Goal: Browse casually: Explore the website without a specific task or goal

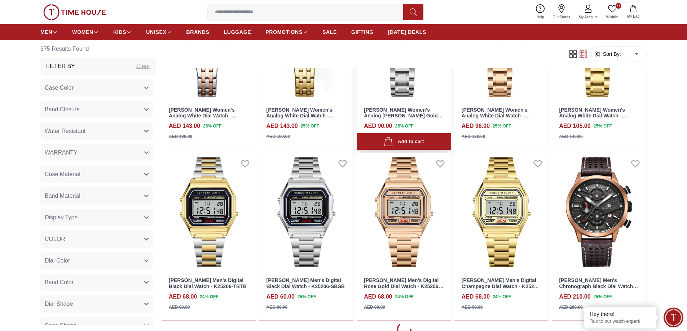
scroll to position [829, 0]
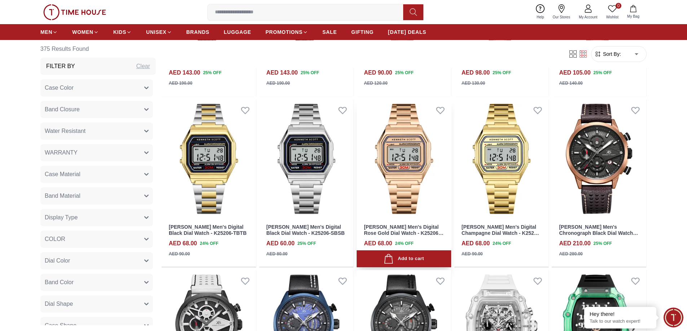
click at [376, 163] on img at bounding box center [404, 158] width 94 height 119
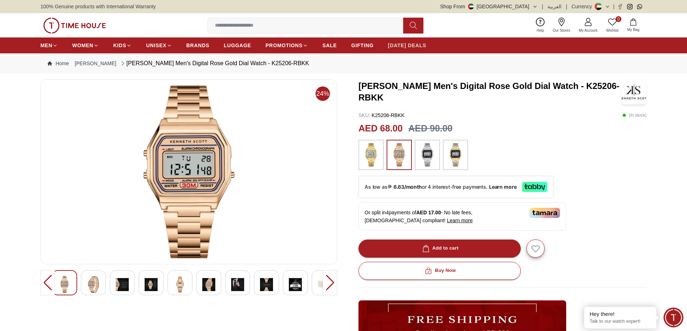
click at [393, 48] on span "[DATE] DEALS" at bounding box center [407, 45] width 38 height 7
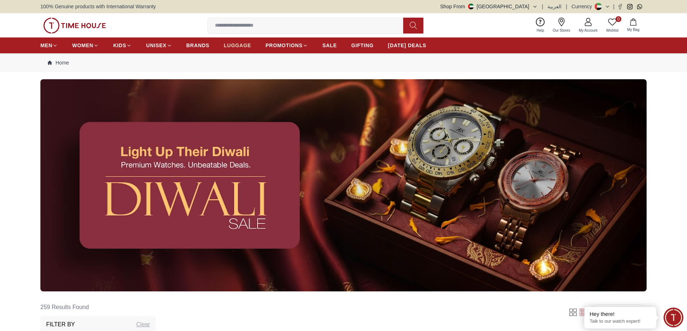
click at [229, 44] on span "LUGGAGE" at bounding box center [237, 45] width 27 height 7
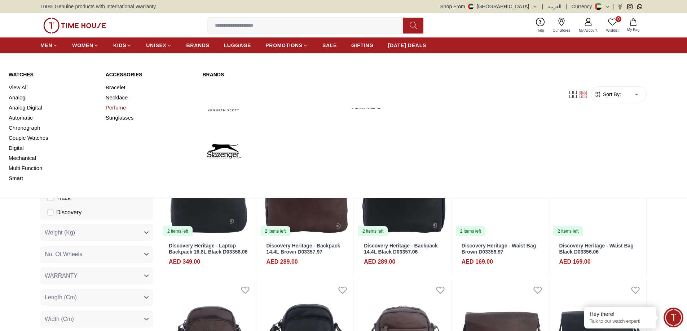
click at [113, 110] on link "Perfume" at bounding box center [150, 108] width 88 height 10
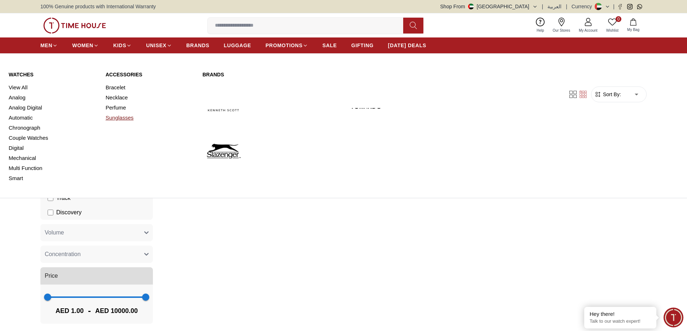
click at [116, 117] on link "Sunglasses" at bounding box center [150, 118] width 88 height 10
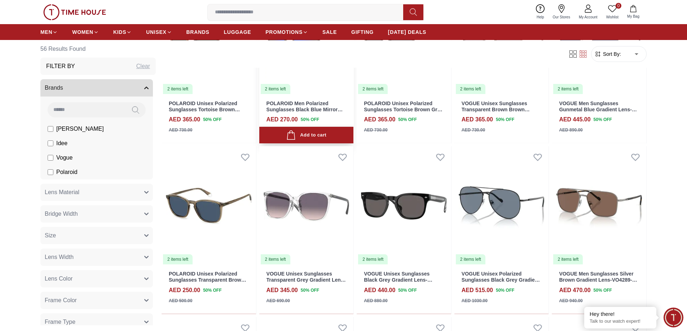
scroll to position [144, 0]
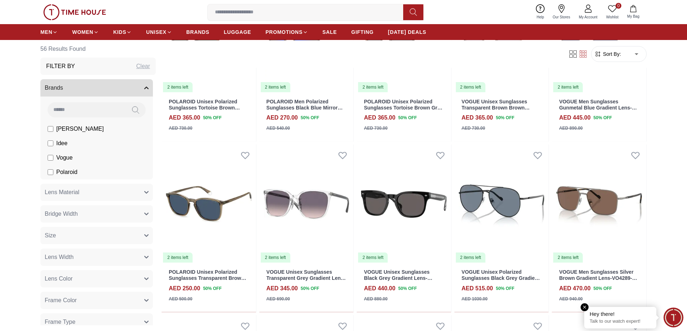
click at [584, 308] on em "Close tooltip" at bounding box center [584, 308] width 8 height 8
